Goal: Information Seeking & Learning: Understand process/instructions

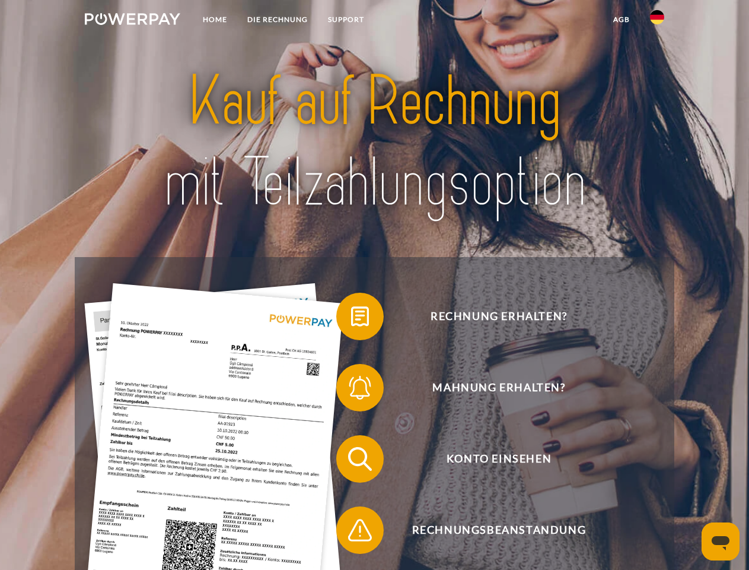
click at [132, 21] on img at bounding box center [133, 19] width 96 height 12
click at [658, 21] on img at bounding box center [657, 17] width 14 height 14
click at [621, 20] on link "agb" at bounding box center [622, 19] width 37 height 21
click at [351, 319] on span at bounding box center [342, 316] width 59 height 59
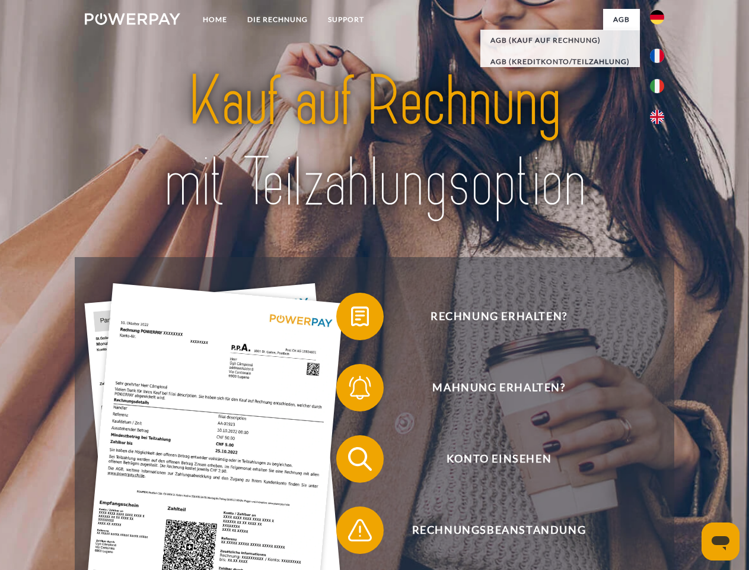
click at [351, 390] on span at bounding box center [342, 387] width 59 height 59
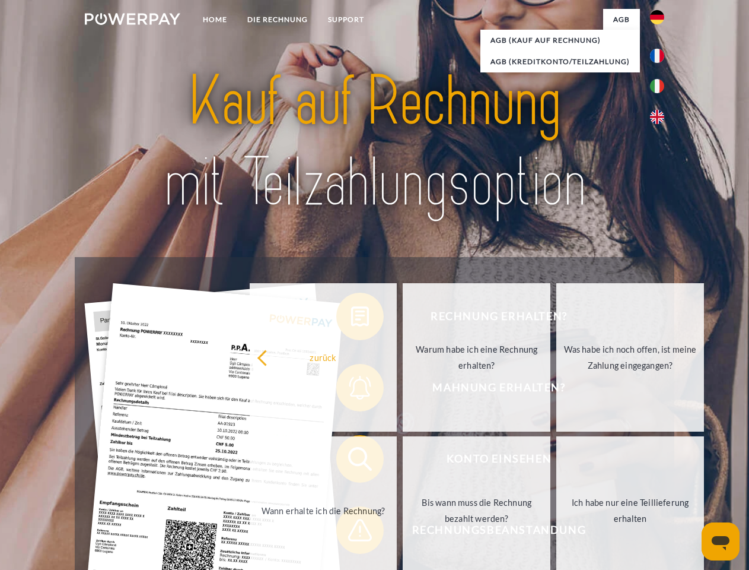
click at [403, 461] on link "Bis wann muss die Rechnung bezahlt werden?" at bounding box center [477, 510] width 148 height 148
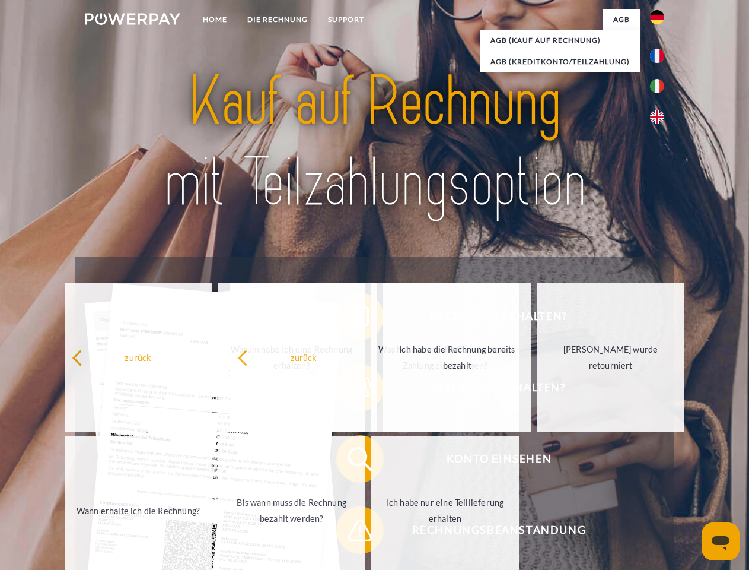
click at [351, 532] on span at bounding box center [342, 529] width 59 height 59
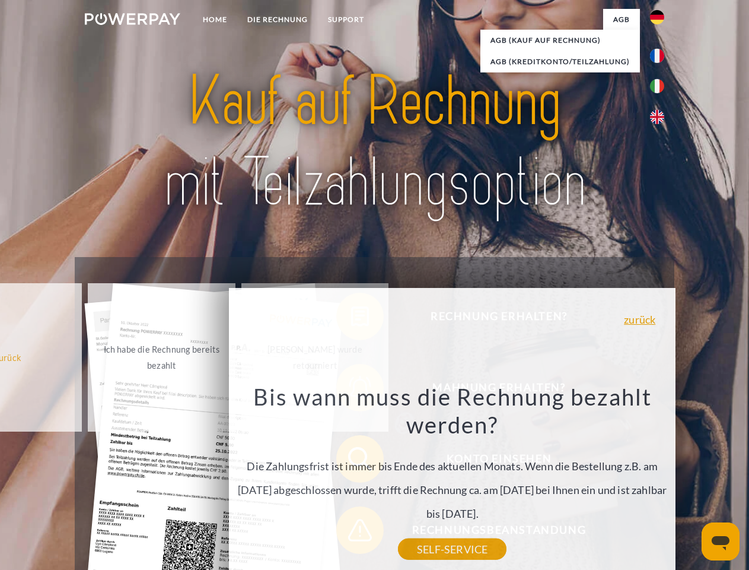
click at [721, 541] on icon "Messaging-Fenster öffnen" at bounding box center [721, 543] width 18 height 14
